Goal: Find specific fact: Find specific fact

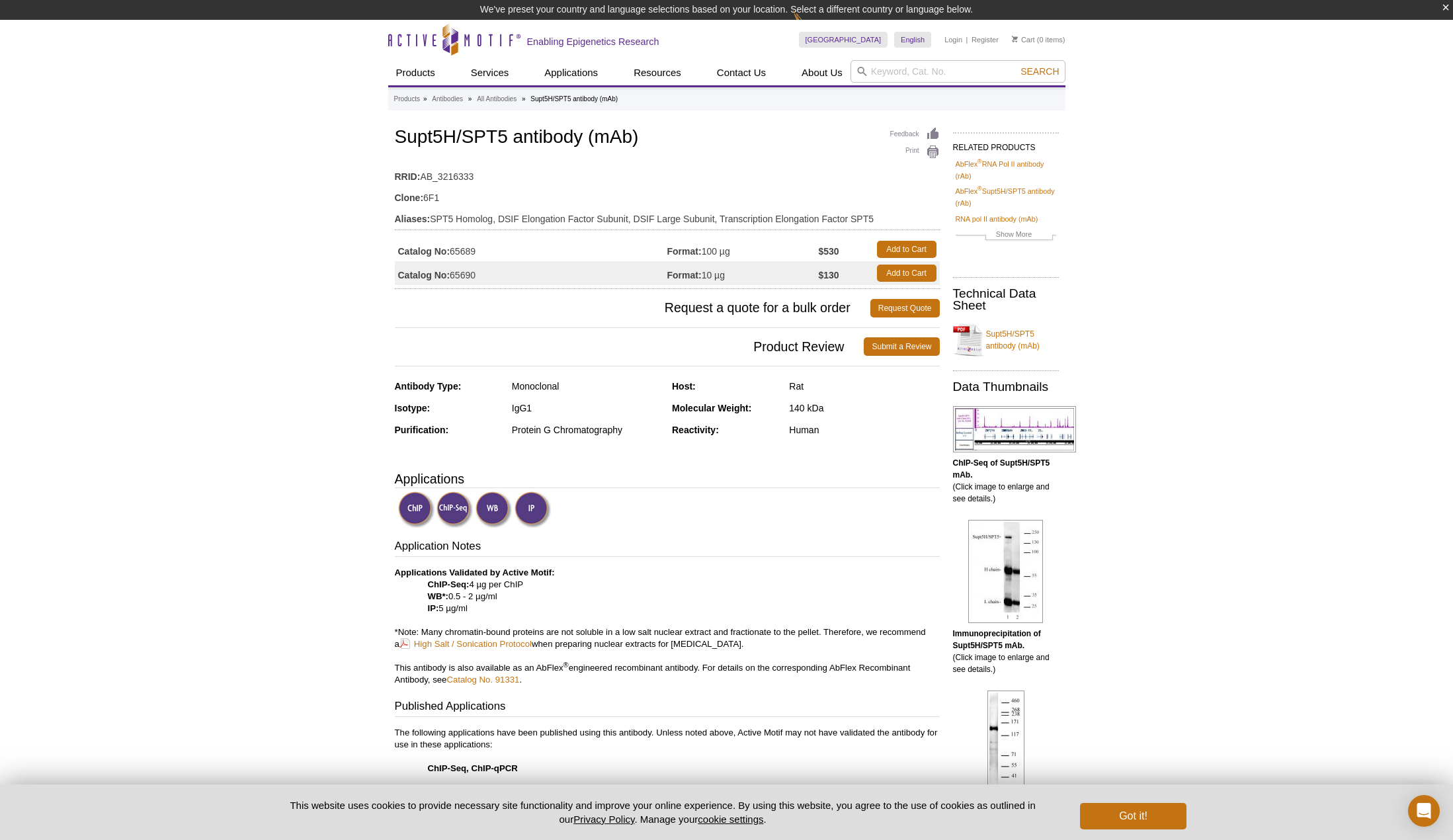
drag, startPoint x: 479, startPoint y: 274, endPoint x: 451, endPoint y: 277, distance: 28.2
click at [451, 277] on td "Catalog No: 65690" at bounding box center [531, 273] width 272 height 23
click at [936, 67] on input "search" at bounding box center [957, 71] width 215 height 23
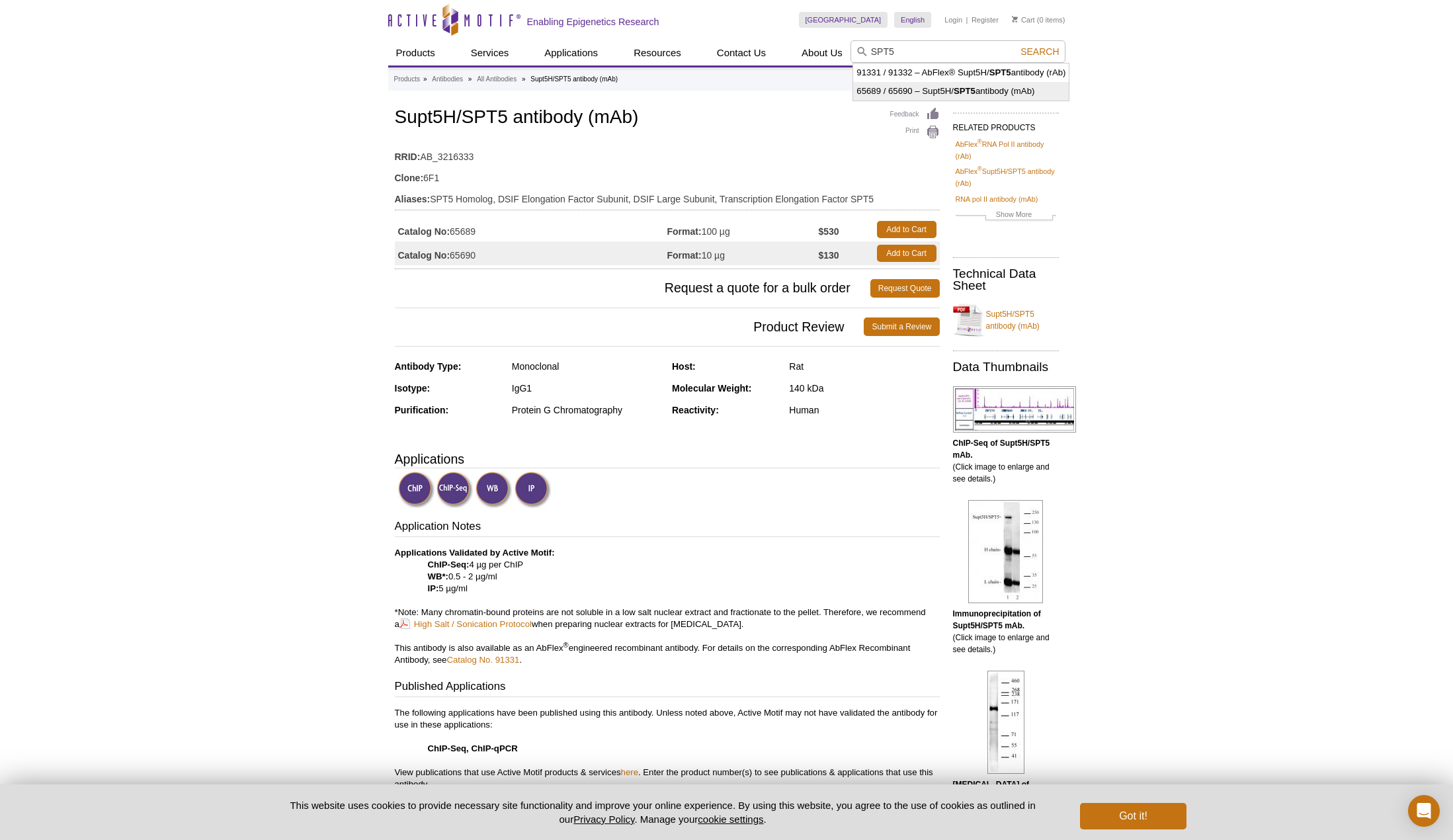
click at [971, 90] on strong "SPT5" at bounding box center [964, 91] width 22 height 10
type input "65689 / 65690 – Supt5H/SPT5 antibody (mAb)"
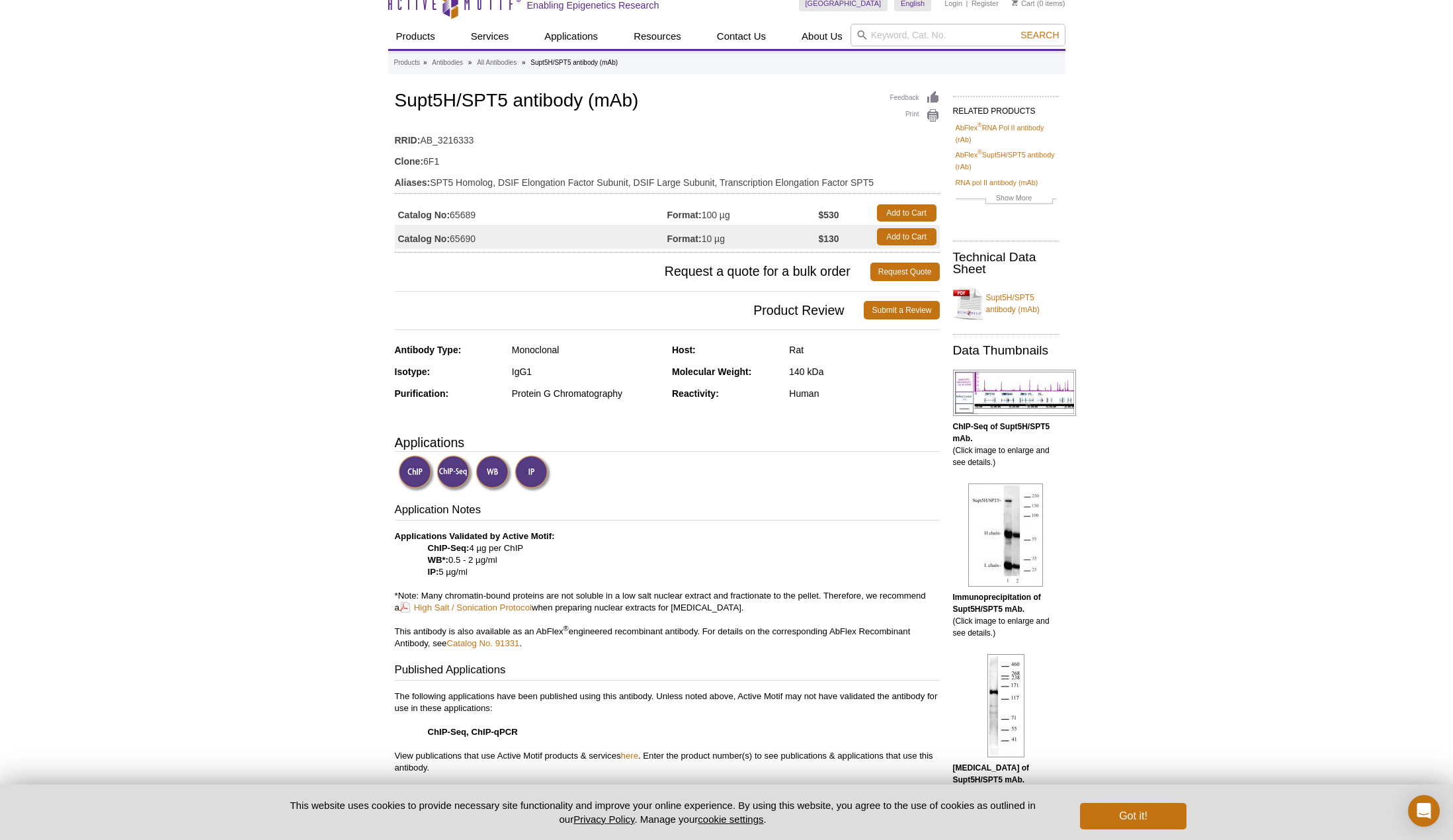
scroll to position [92, 0]
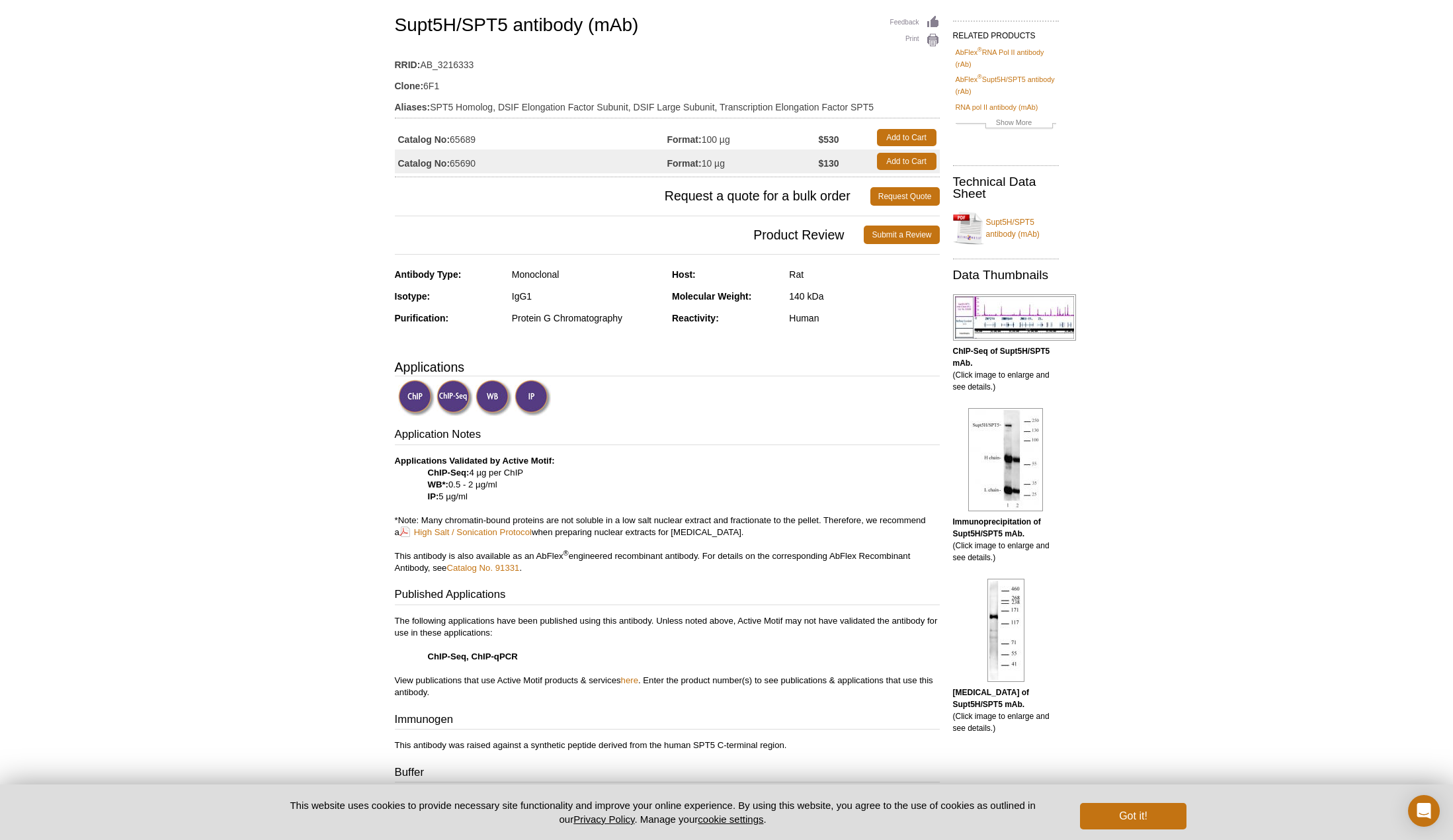
click at [450, 397] on img at bounding box center [454, 397] width 37 height 37
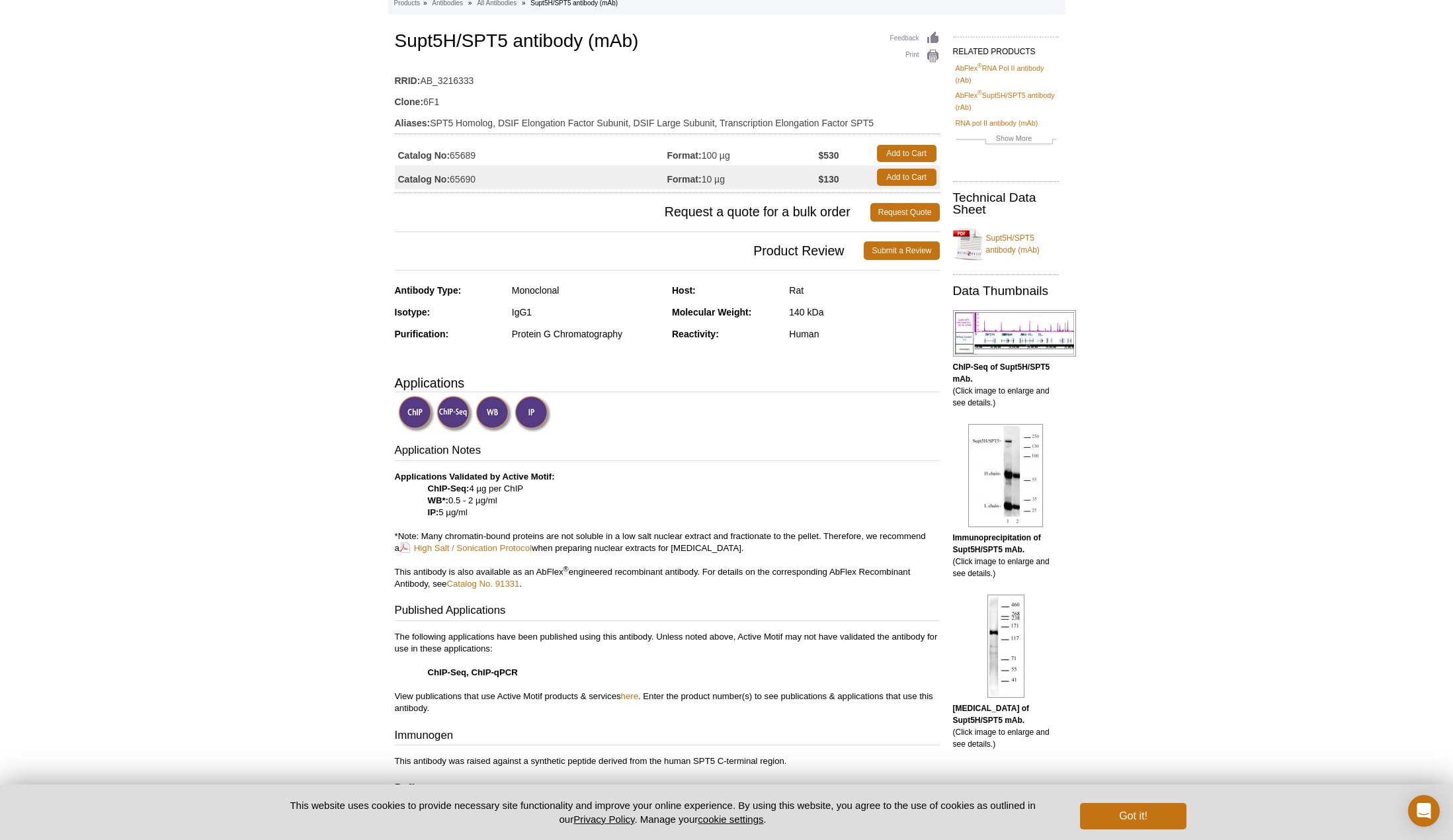
scroll to position [0, 0]
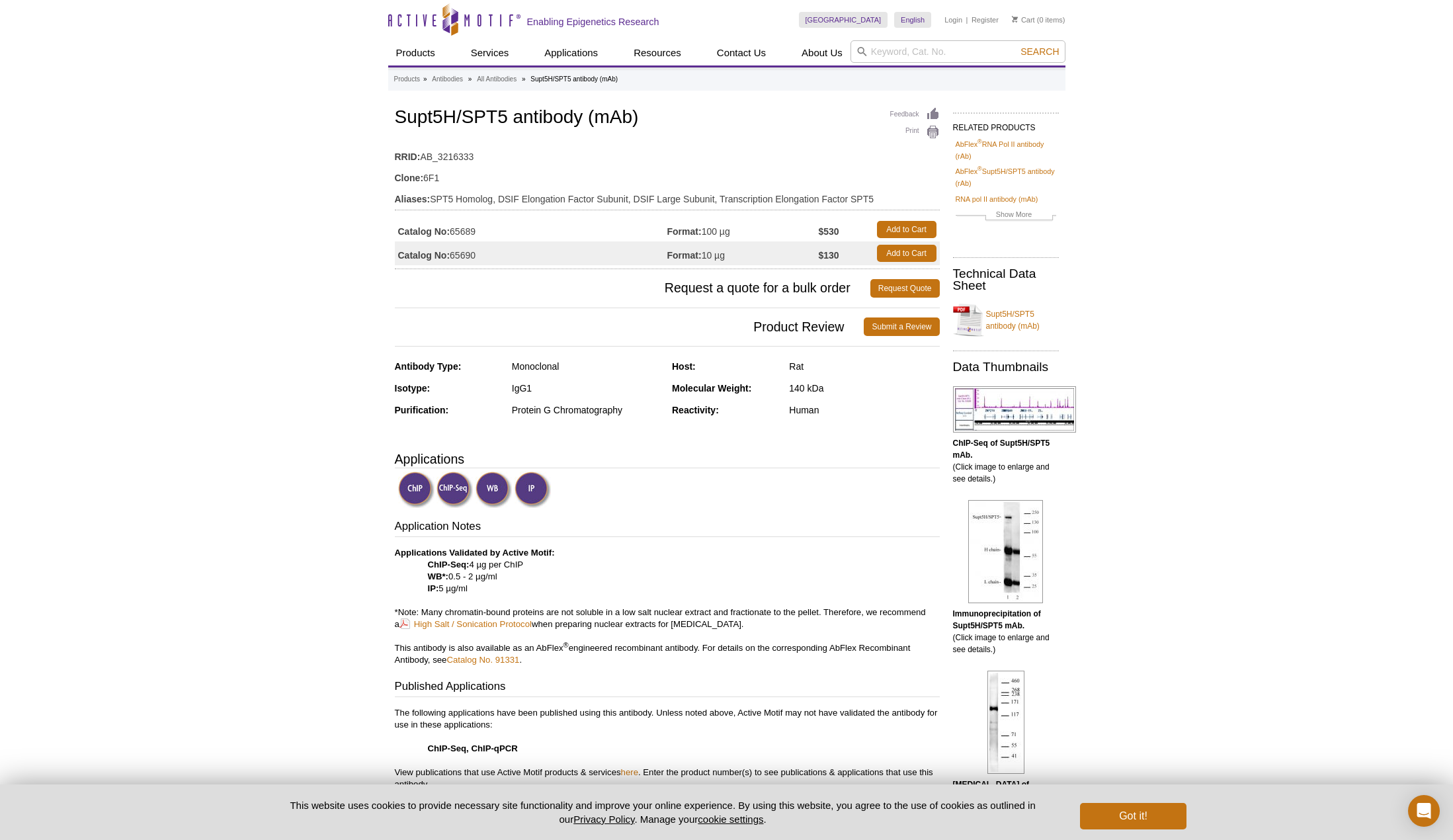
drag, startPoint x: 452, startPoint y: 254, endPoint x: 478, endPoint y: 254, distance: 26.0
click at [478, 254] on td "Catalog No: 65690" at bounding box center [531, 253] width 272 height 23
copy td "65690"
